Goal: Information Seeking & Learning: Stay updated

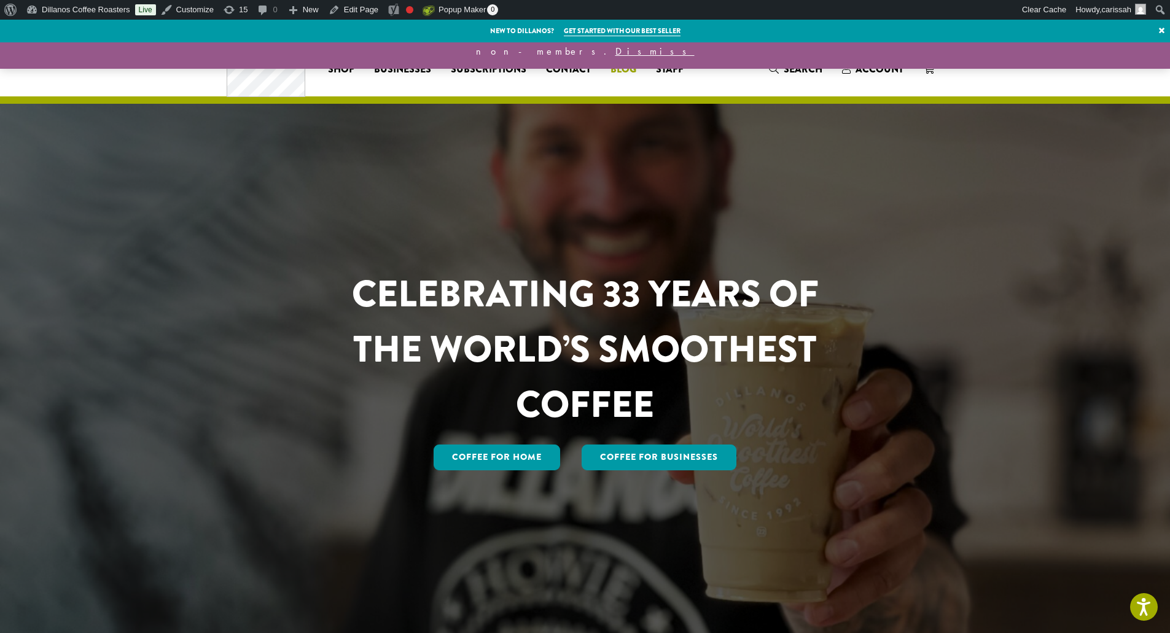
click at [630, 71] on span "Blog" at bounding box center [623, 69] width 26 height 15
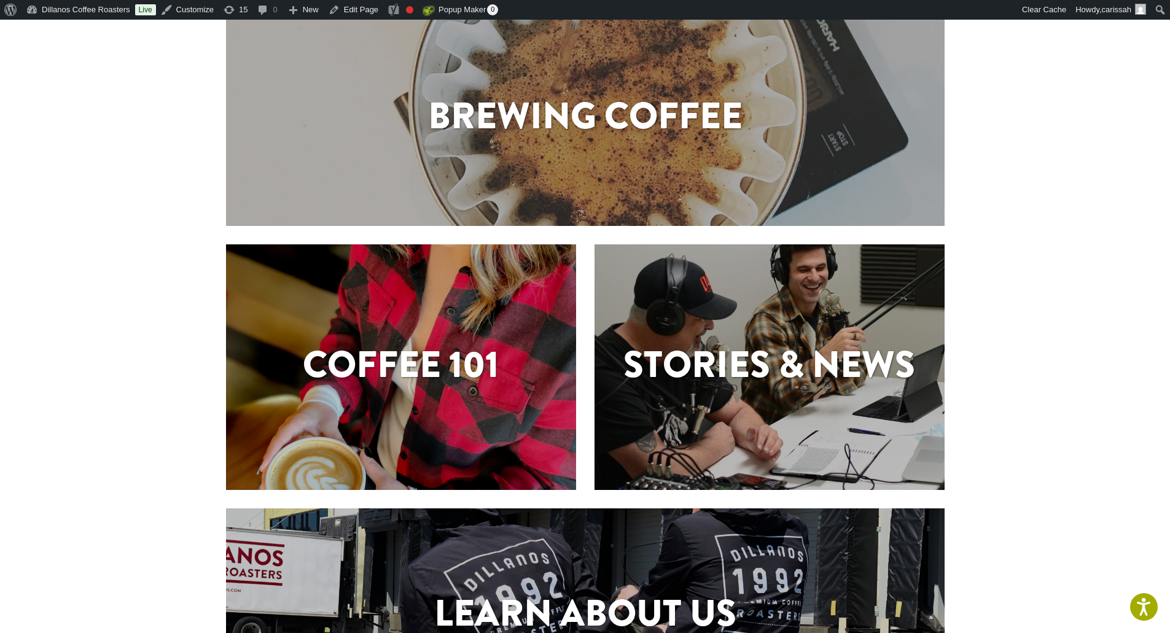
scroll to position [307, 0]
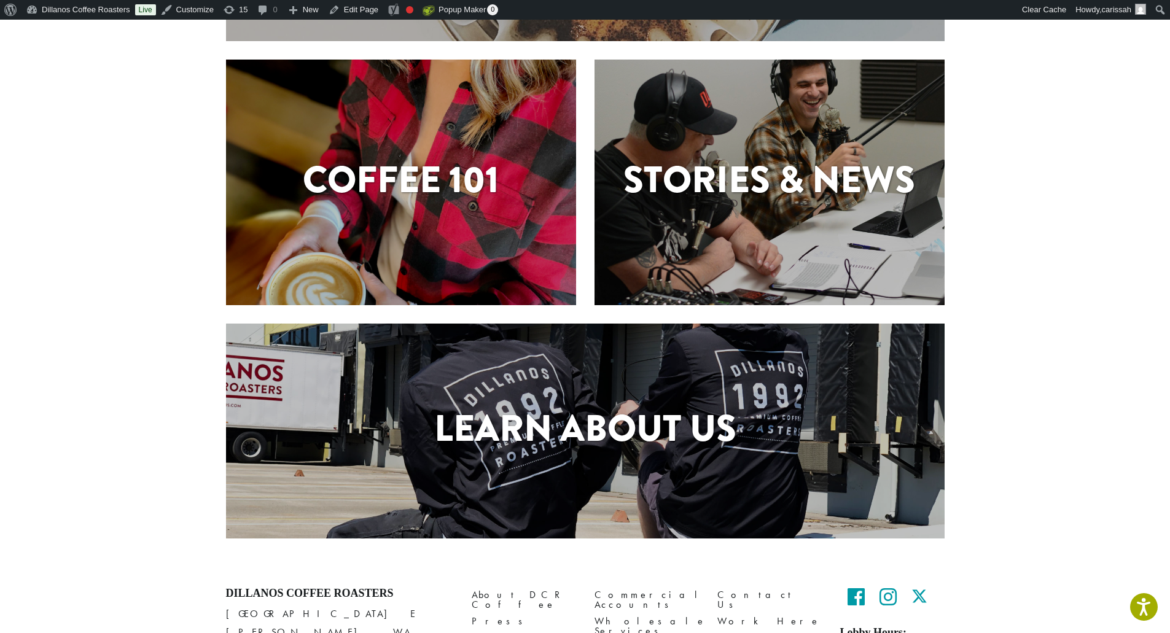
click at [747, 178] on h1 "Stories & News" at bounding box center [770, 179] width 350 height 55
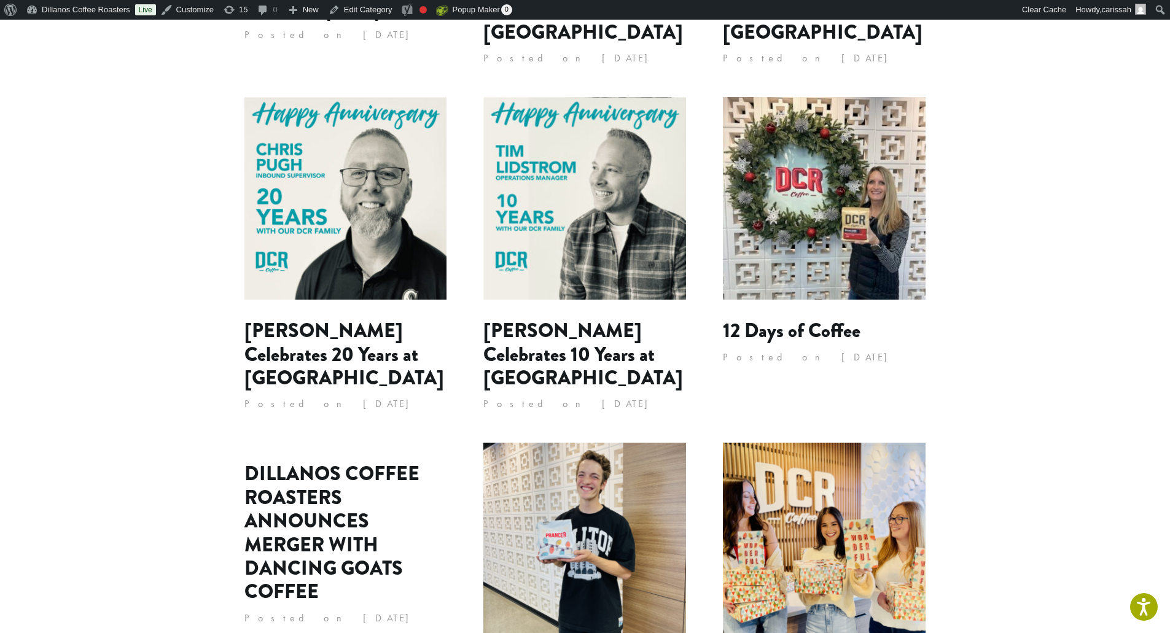
scroll to position [921, 0]
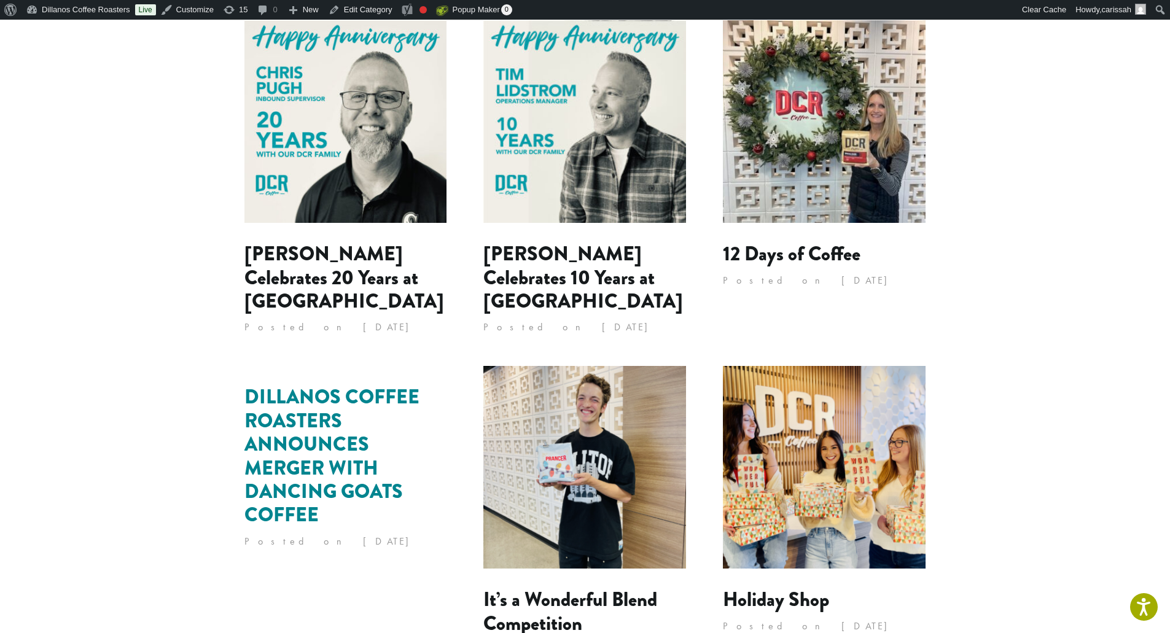
click at [324, 421] on link "DILLANOS COFFEE ROASTERS ANNOUNCES MERGER WITH DANCING GOATS COFFEE" at bounding box center [331, 456] width 175 height 147
